Goal: Task Accomplishment & Management: Complete application form

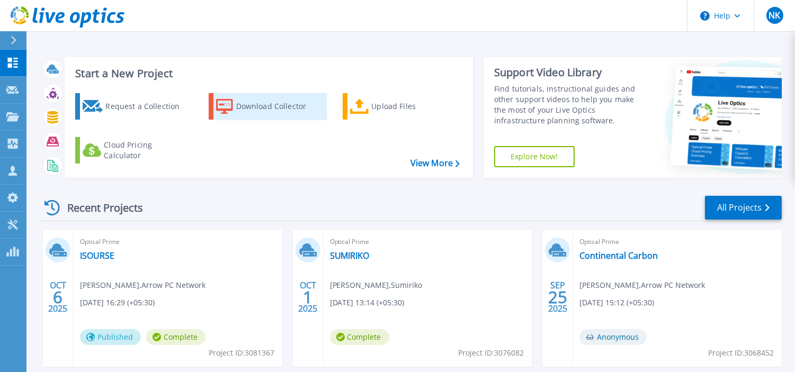
click at [259, 107] on div "Download Collector" at bounding box center [278, 106] width 85 height 21
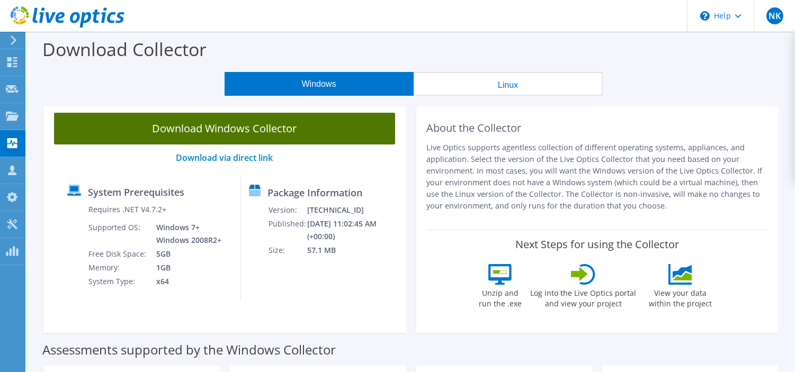
click at [268, 122] on link "Download Windows Collector" at bounding box center [224, 129] width 341 height 32
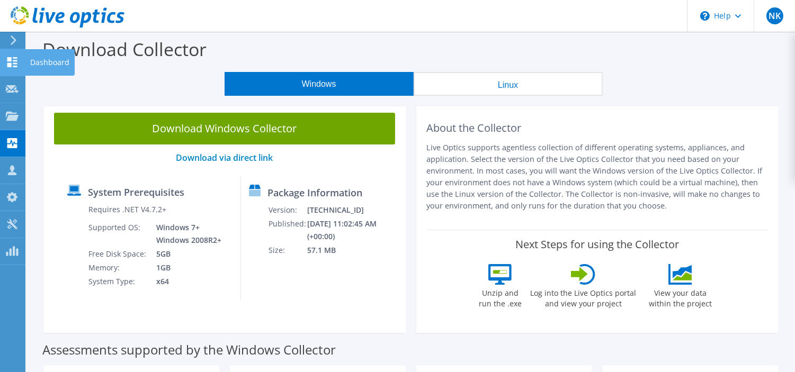
click at [35, 62] on div "Dashboard" at bounding box center [50, 62] width 50 height 26
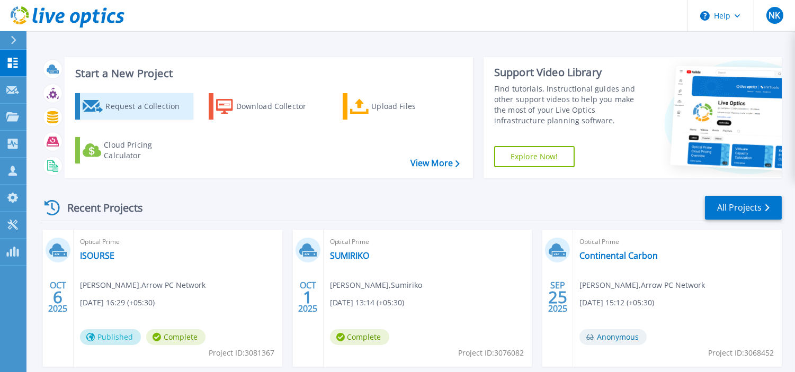
click at [129, 103] on div "Request a Collection" at bounding box center [147, 106] width 85 height 21
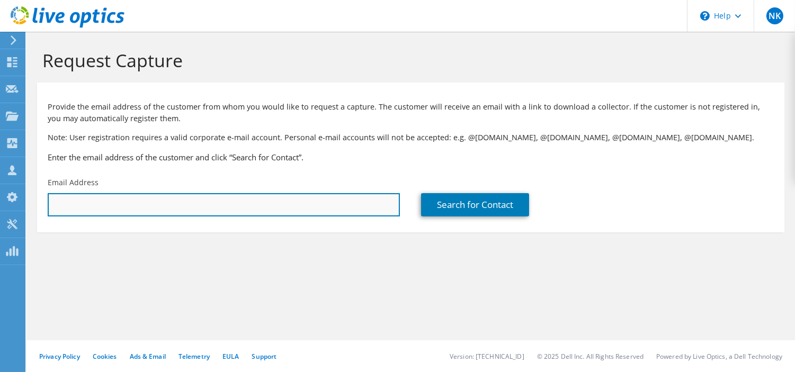
click at [183, 207] on input "text" at bounding box center [224, 204] width 352 height 23
paste input "[EMAIL_ADDRESS][DOMAIN_NAME]"
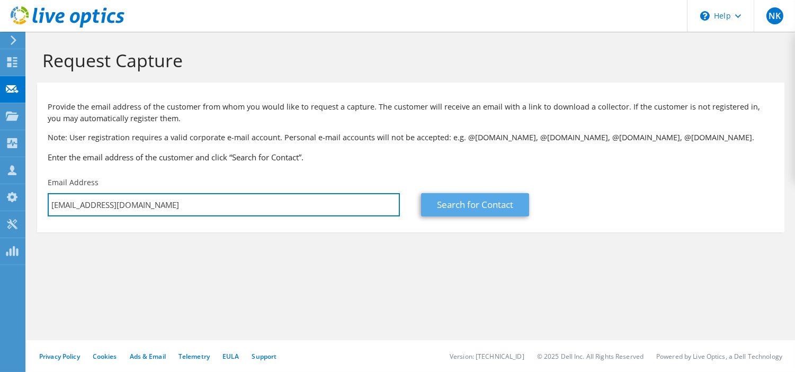
type input "[EMAIL_ADDRESS][DOMAIN_NAME]"
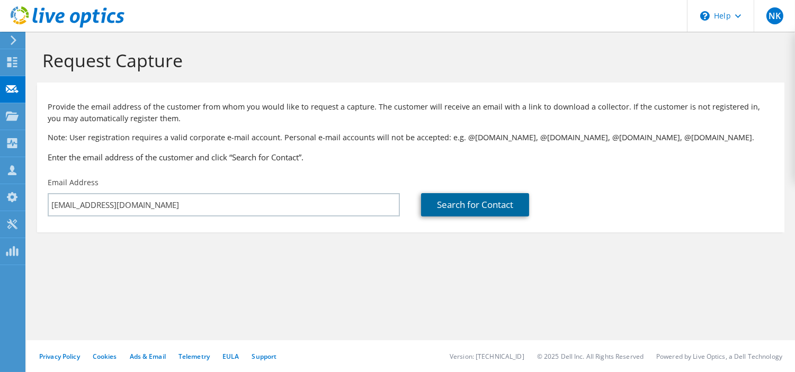
click at [477, 209] on link "Search for Contact" at bounding box center [475, 204] width 108 height 23
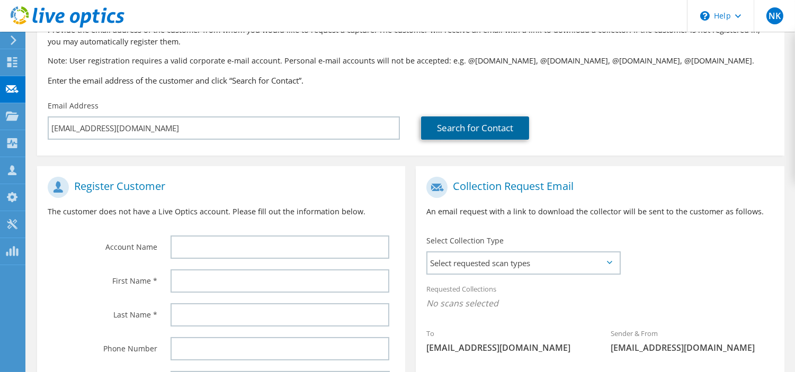
scroll to position [90, 0]
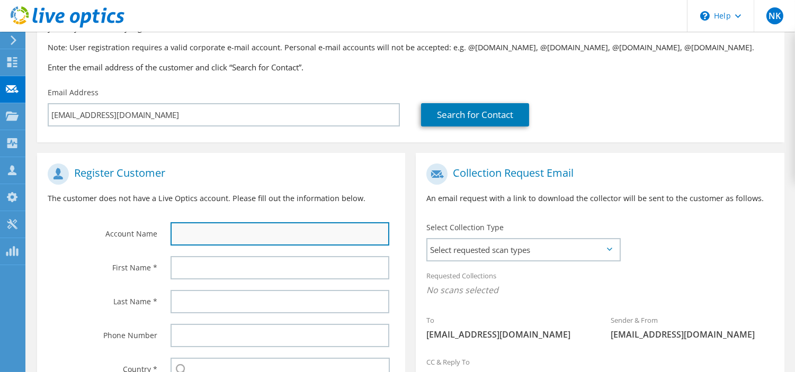
click at [235, 231] on input "text" at bounding box center [279, 233] width 219 height 23
paste input "Anil.Sharma1@evalueserve.com"
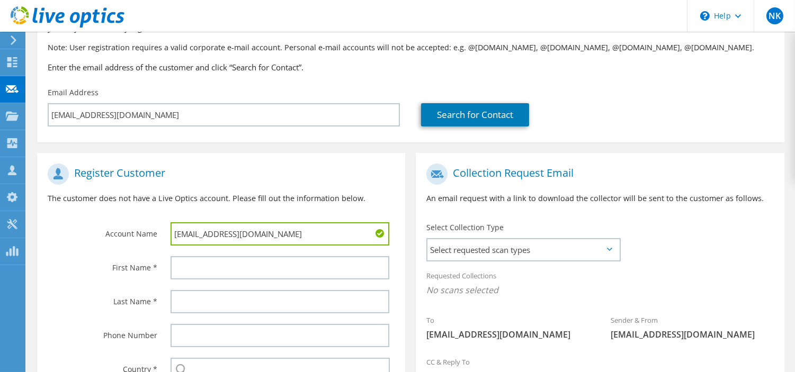
drag, startPoint x: 229, startPoint y: 235, endPoint x: 124, endPoint y: 244, distance: 104.6
click at [124, 244] on div "Account Name Anil.Sharma1@evalueserve.com" at bounding box center [221, 204] width 368 height 93
type input "Evalue Serve"
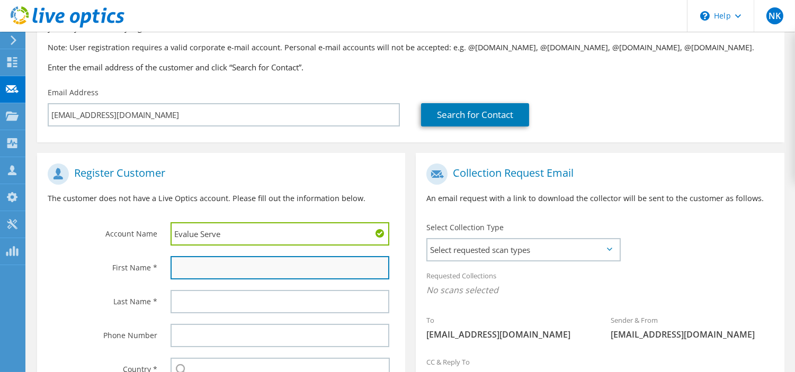
click at [184, 266] on input "text" at bounding box center [279, 267] width 219 height 23
paste input "Anil.Sharma1@evalueserve.com"
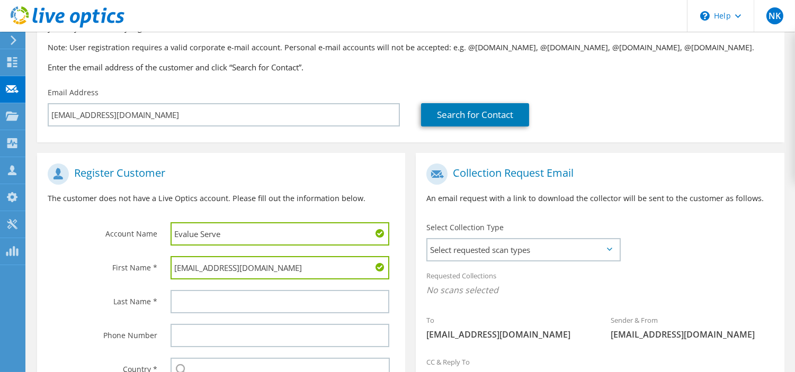
drag, startPoint x: 226, startPoint y: 270, endPoint x: 401, endPoint y: 283, distance: 175.7
click at [401, 283] on div "Anil.Sharma1@evalueserve.com" at bounding box center [283, 268] width 246 height 34
type input "Anil Sharma"
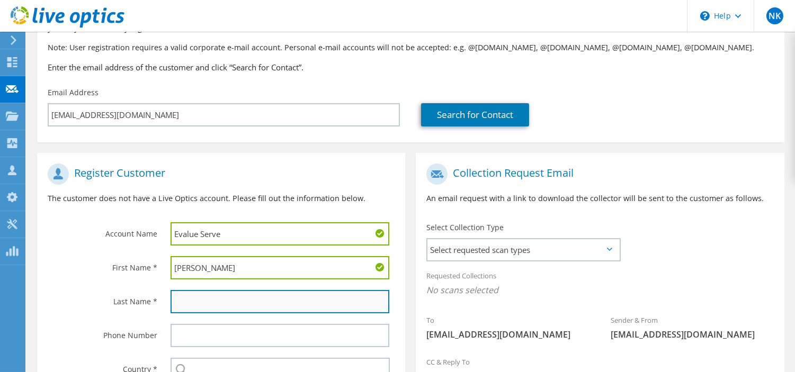
click at [274, 305] on input "text" at bounding box center [279, 301] width 219 height 23
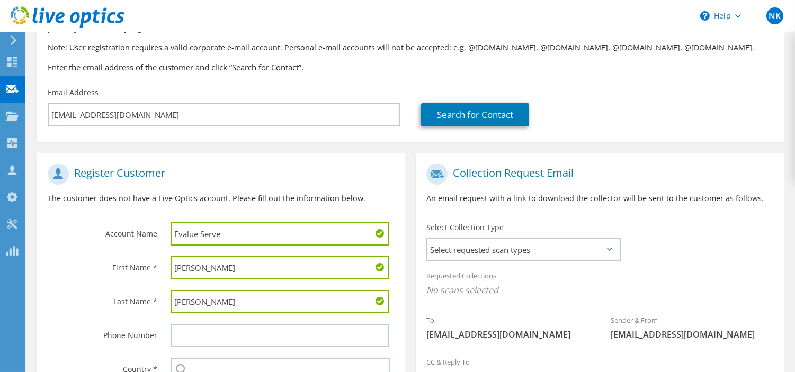
type input "Sharma"
click at [357, 271] on input "Anil Sharma" at bounding box center [279, 267] width 219 height 23
type input "Anil"
click at [304, 360] on input "text" at bounding box center [280, 369] width 220 height 23
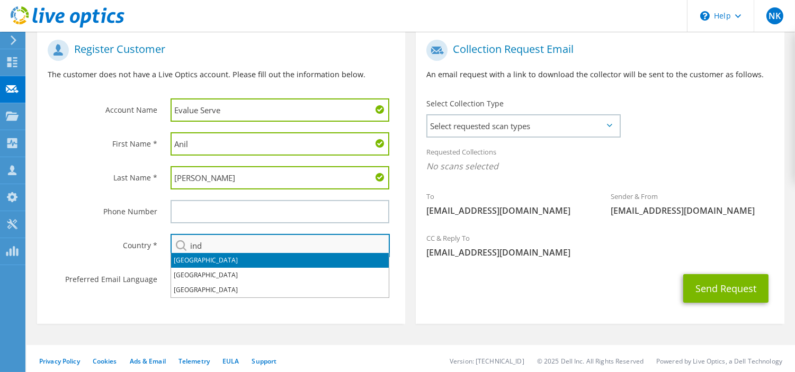
scroll to position [214, 0]
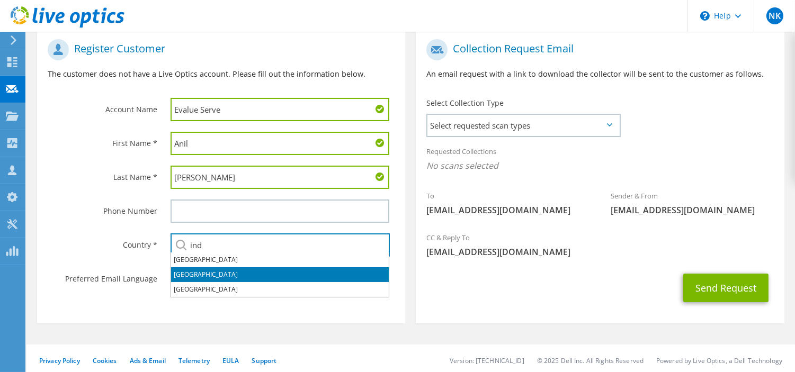
click at [188, 275] on li "India" at bounding box center [280, 274] width 218 height 15
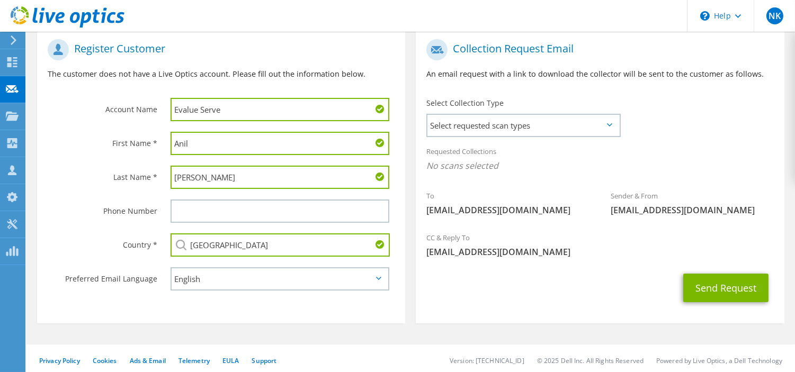
type input "India"
click at [500, 299] on div "Send Request" at bounding box center [600, 287] width 368 height 39
click at [729, 284] on button "Send Request" at bounding box center [725, 288] width 85 height 29
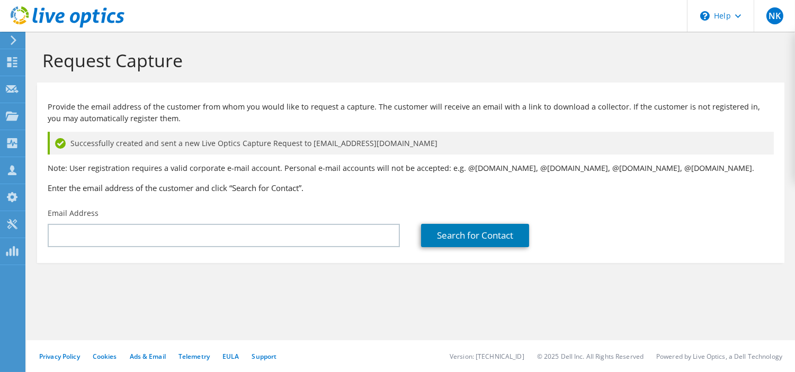
drag, startPoint x: 180, startPoint y: 58, endPoint x: 181, endPoint y: 52, distance: 6.4
click at [181, 52] on h1 "Request Capture" at bounding box center [407, 60] width 731 height 22
click at [246, 62] on h1 "Request Capture" at bounding box center [407, 60] width 731 height 22
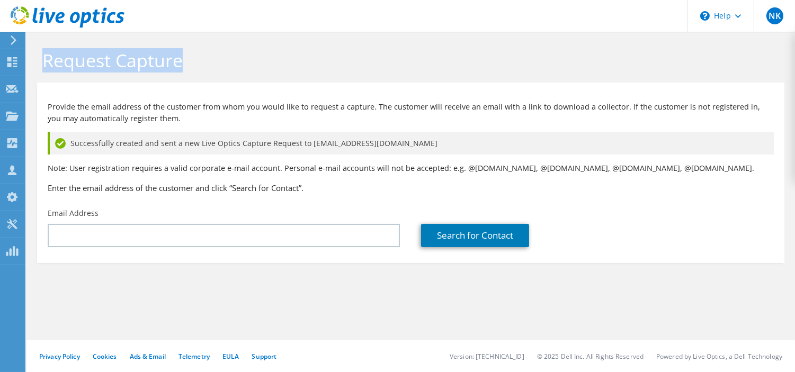
drag, startPoint x: 182, startPoint y: 62, endPoint x: 48, endPoint y: 67, distance: 134.0
click at [48, 67] on h1 "Request Capture" at bounding box center [407, 60] width 731 height 22
